Goal: Information Seeking & Learning: Learn about a topic

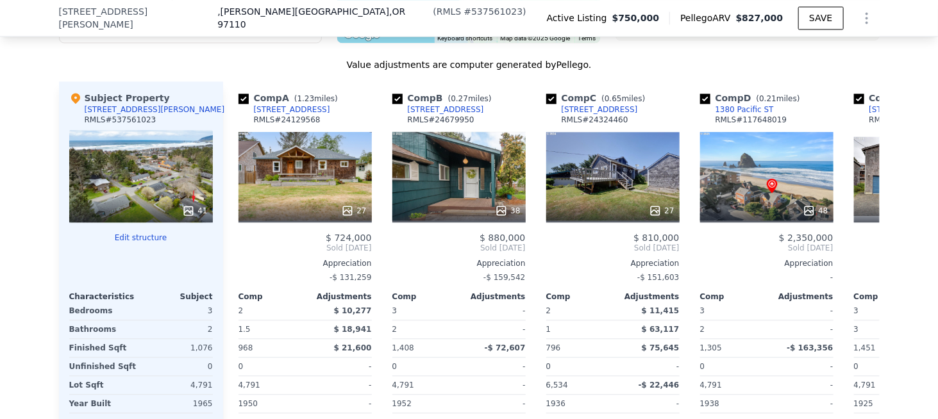
scroll to position [1277, 0]
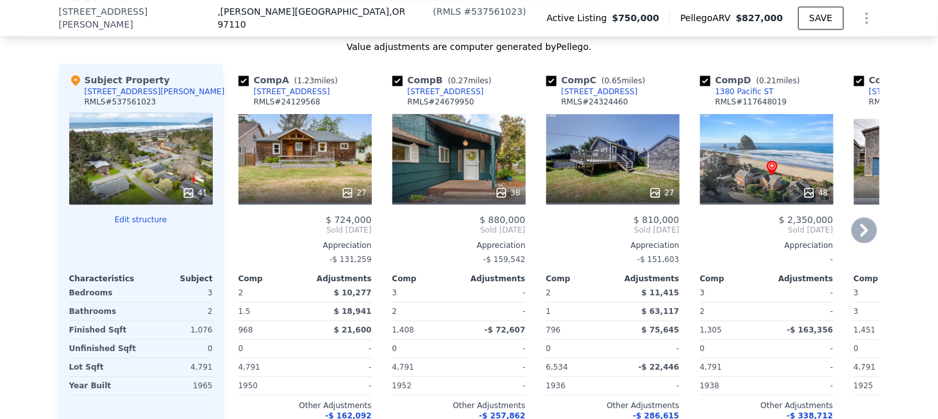
click at [861, 236] on icon at bounding box center [864, 230] width 8 height 13
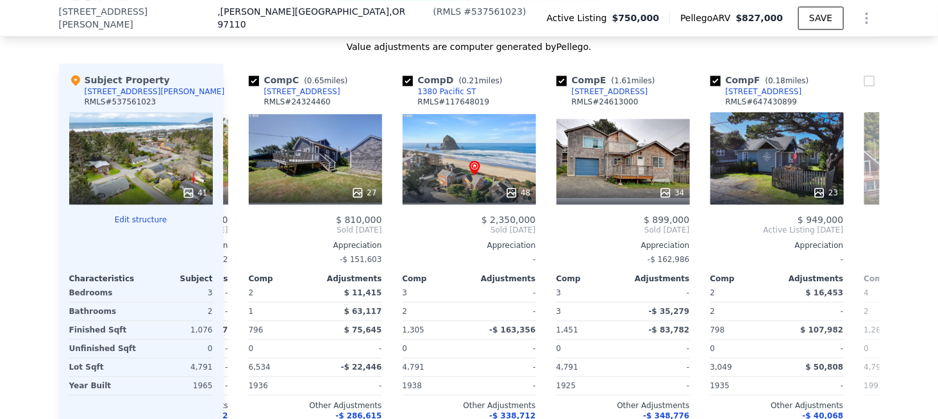
scroll to position [0, 308]
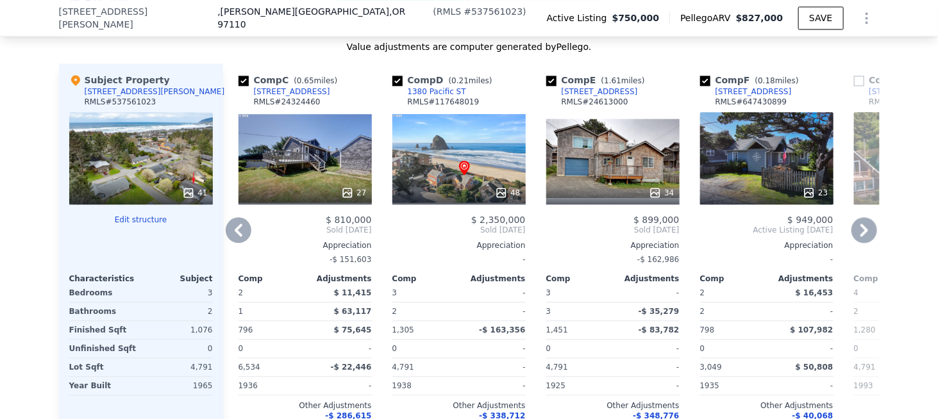
click at [455, 154] on div "48" at bounding box center [458, 158] width 133 height 92
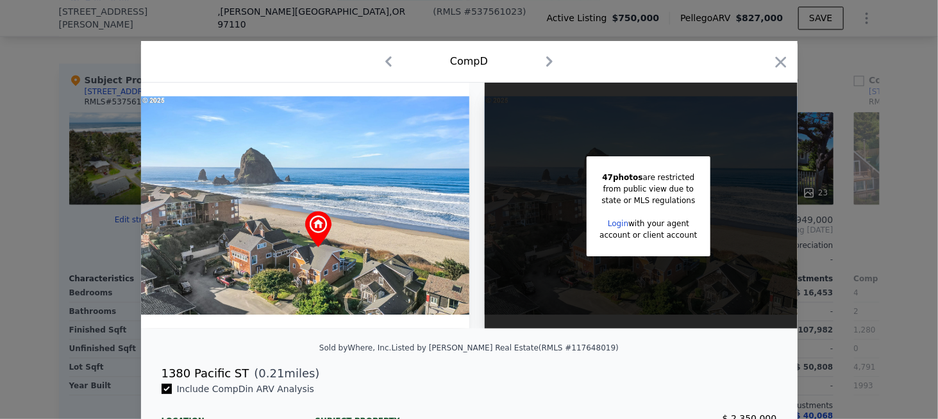
click at [557, 69] on div "Comp D" at bounding box center [469, 61] width 636 height 21
click at [548, 62] on icon "button" at bounding box center [549, 61] width 21 height 21
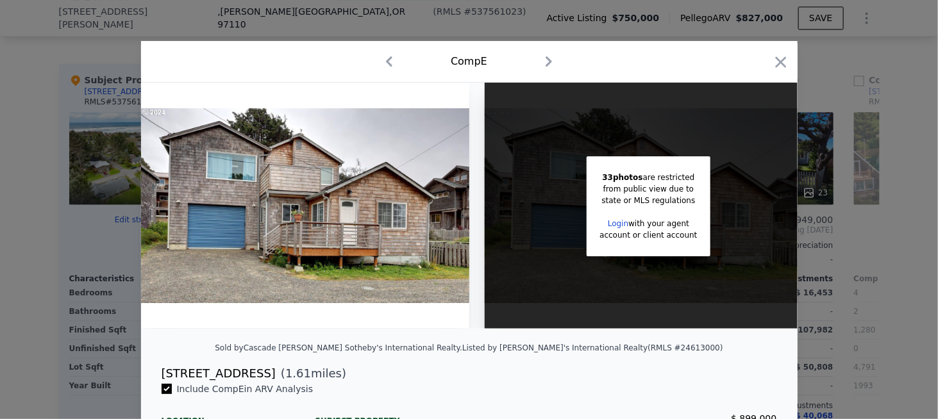
click at [548, 62] on icon "button" at bounding box center [548, 61] width 21 height 21
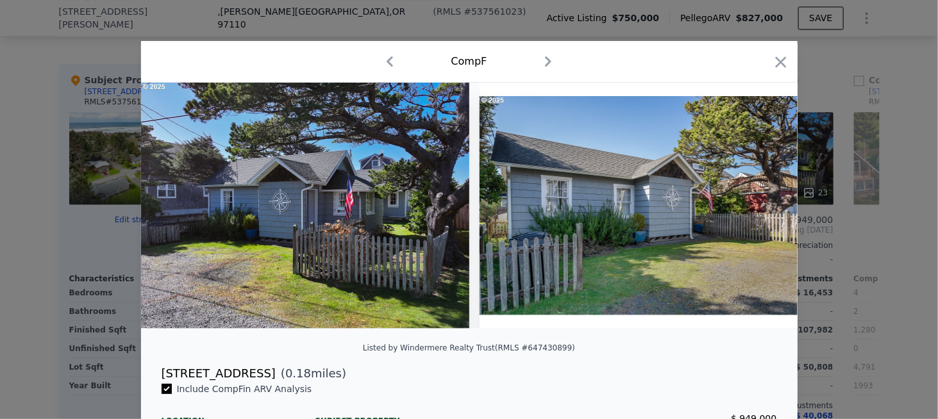
click at [548, 62] on icon "button" at bounding box center [548, 61] width 21 height 21
checkbox input "false"
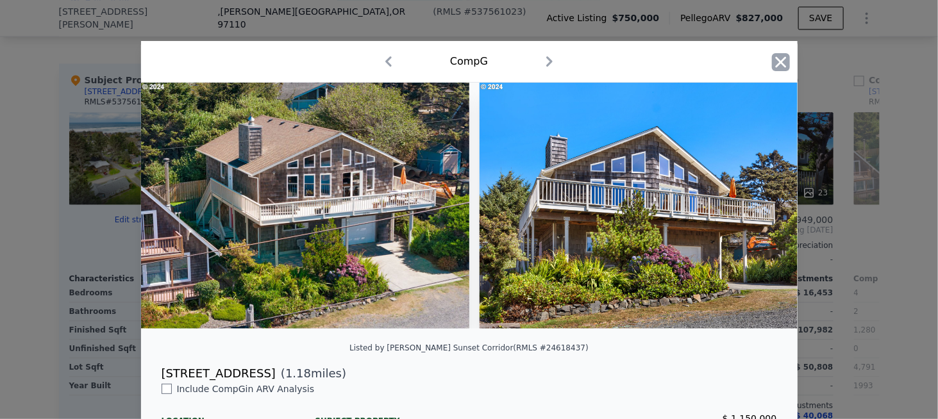
click at [776, 57] on icon "button" at bounding box center [781, 62] width 18 height 18
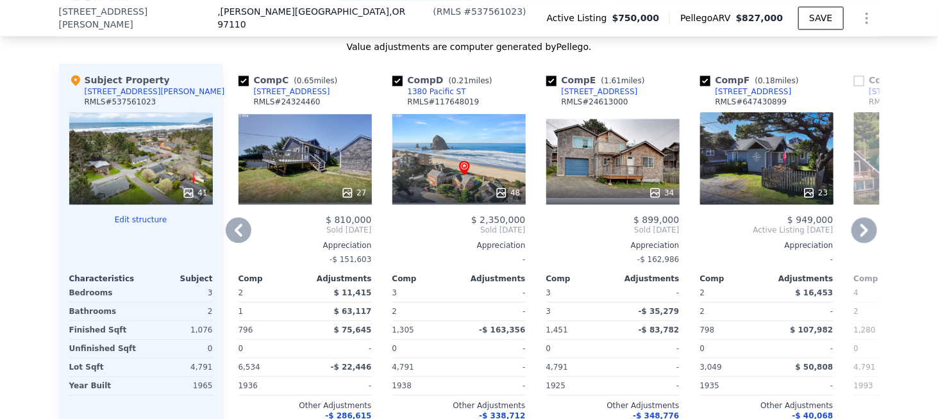
click at [441, 95] on div "1380 Pacific ST" at bounding box center [437, 92] width 58 height 10
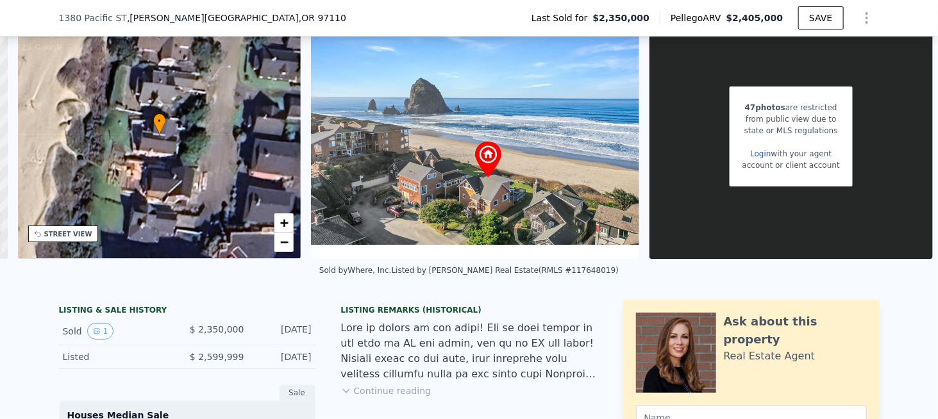
scroll to position [59, 0]
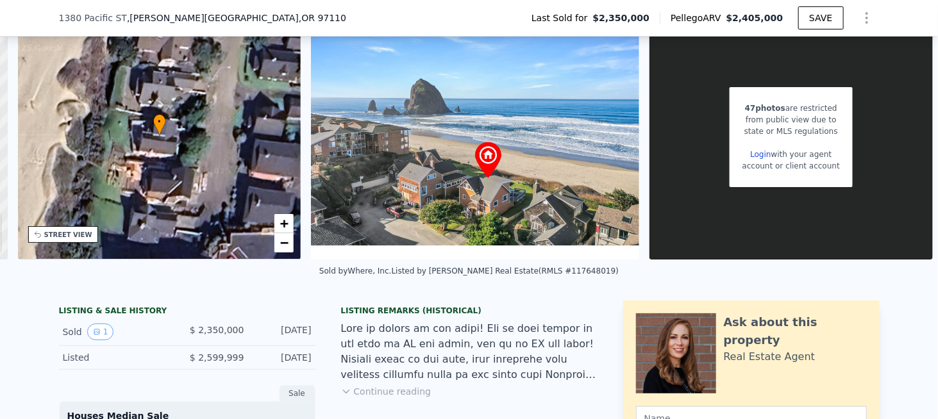
click at [395, 398] on button "Continue reading" at bounding box center [386, 391] width 90 height 13
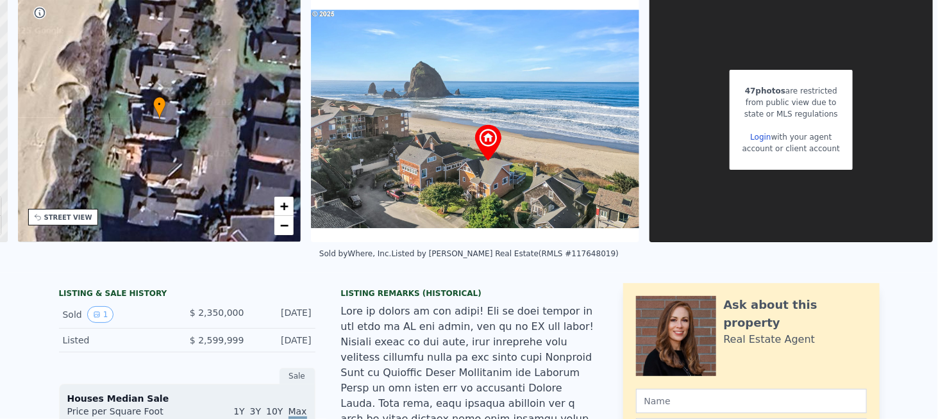
scroll to position [0, 0]
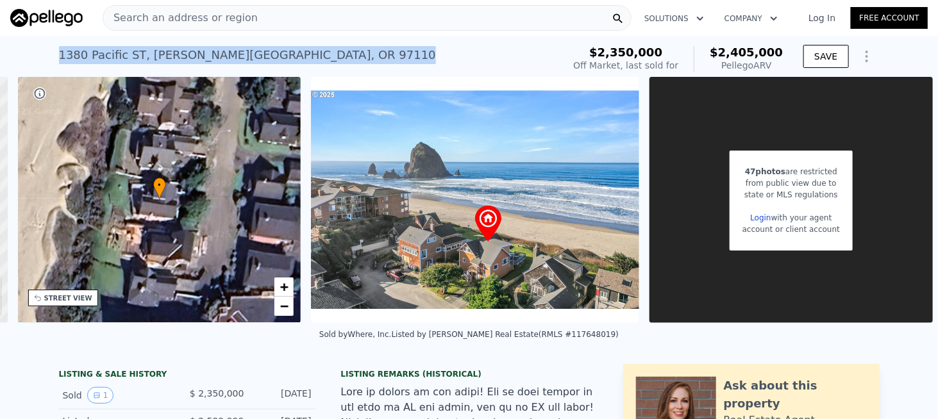
drag, startPoint x: 273, startPoint y: 58, endPoint x: 62, endPoint y: 51, distance: 211.0
click at [44, 56] on div "[STREET_ADDRESS][PERSON_NAME] Sold [DATE] for $2.350m (~ARV $2.405m ) $2,350,00…" at bounding box center [469, 56] width 938 height 41
